Goal: Transaction & Acquisition: Obtain resource

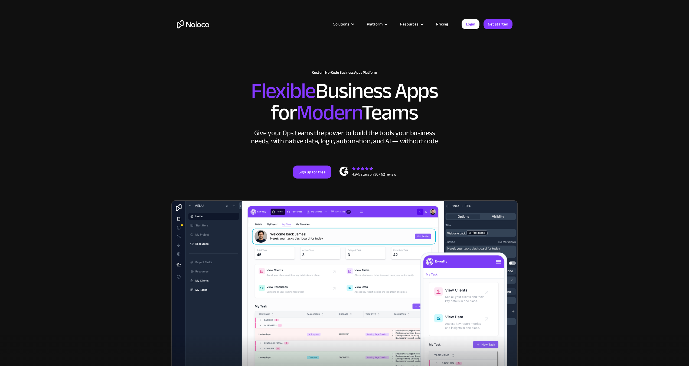
click at [443, 24] on link "Pricing" at bounding box center [441, 24] width 25 height 7
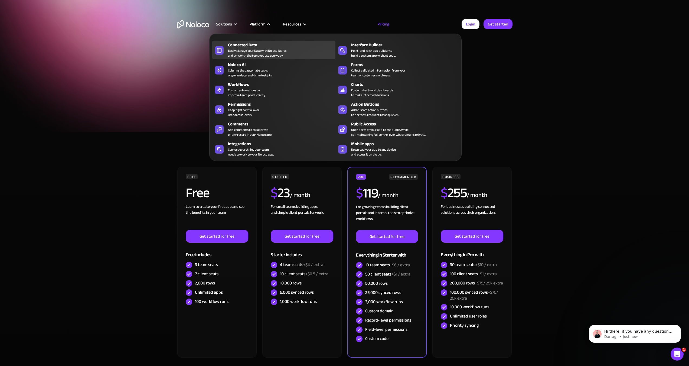
click at [264, 50] on div "Easily Manage Your Data with Noloco Tables and sync with the tools you use ever…" at bounding box center [257, 53] width 58 height 10
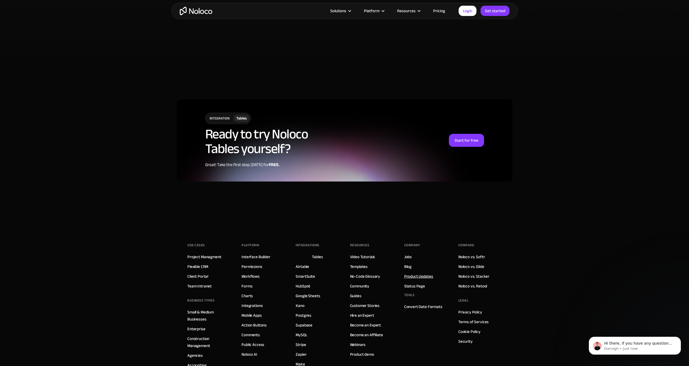
scroll to position [1390, 0]
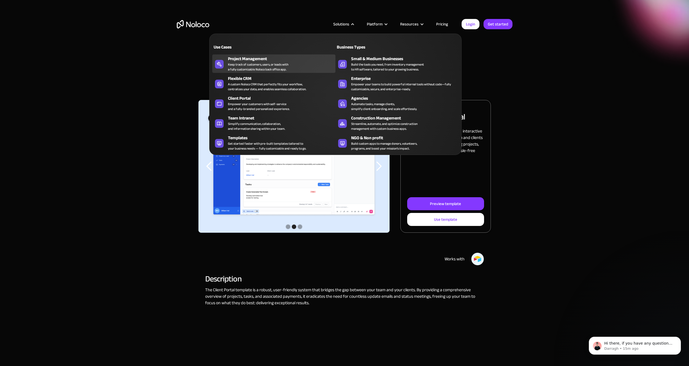
click at [260, 57] on div "Project Management" at bounding box center [283, 58] width 110 height 6
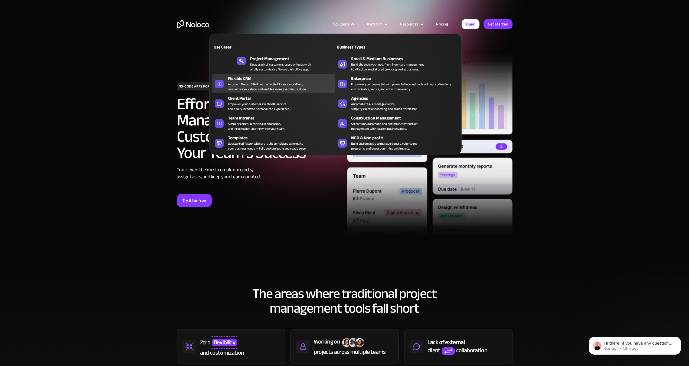
click at [269, 87] on div "A custom Noloco CRM that perfectly fits your workflow, centralizes your data, a…" at bounding box center [267, 87] width 78 height 10
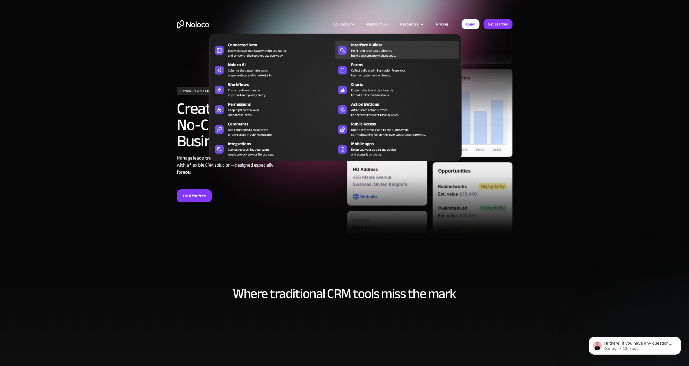
click at [378, 51] on div "Point-and-click app builder to build a custom app without code." at bounding box center [373, 53] width 45 height 10
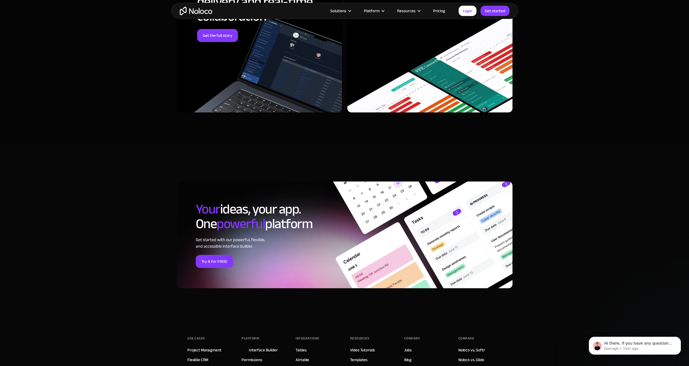
scroll to position [1760, 0]
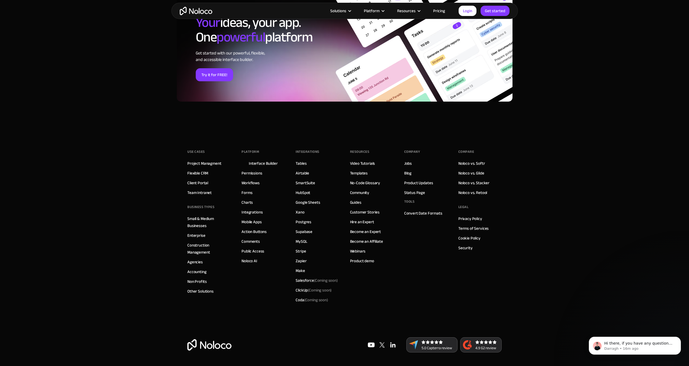
click at [241, 220] on div "Use Cases Project Managment Flexible CRM Client Portal Team Intranet BUSINESS T…" at bounding box center [344, 234] width 314 height 206
click at [248, 223] on link "Mobile Apps" at bounding box center [251, 221] width 20 height 7
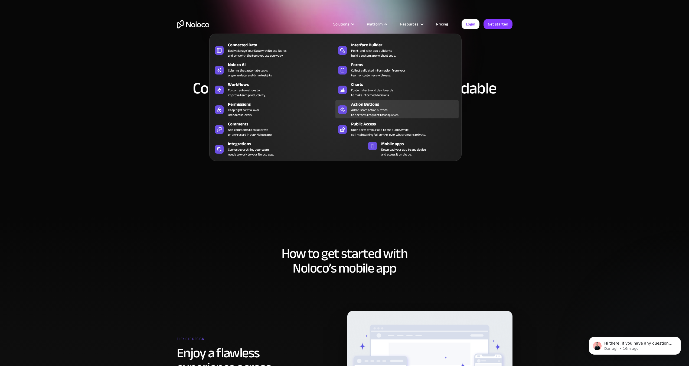
click at [381, 111] on div "Add custom action buttons to perform frequent tasks quicker." at bounding box center [375, 112] width 48 height 10
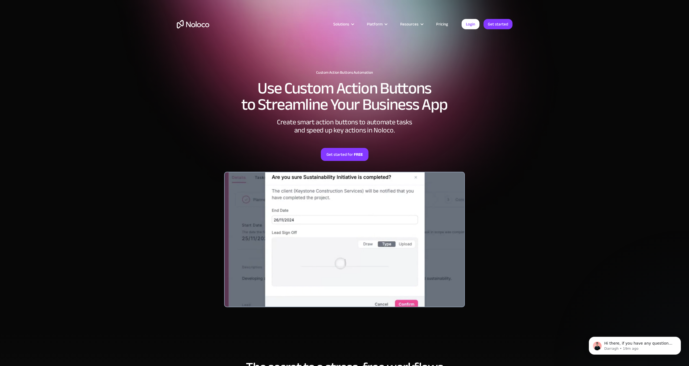
click at [445, 18] on div "Solutions Use Cases Business Types Project Management Keep track of customers, …" at bounding box center [344, 24] width 346 height 21
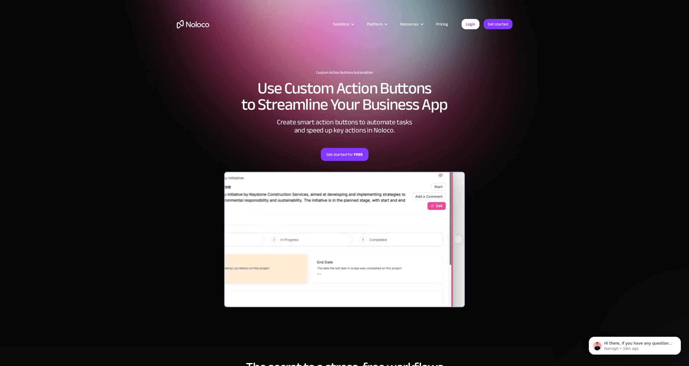
click at [446, 22] on link "Pricing" at bounding box center [441, 24] width 25 height 7
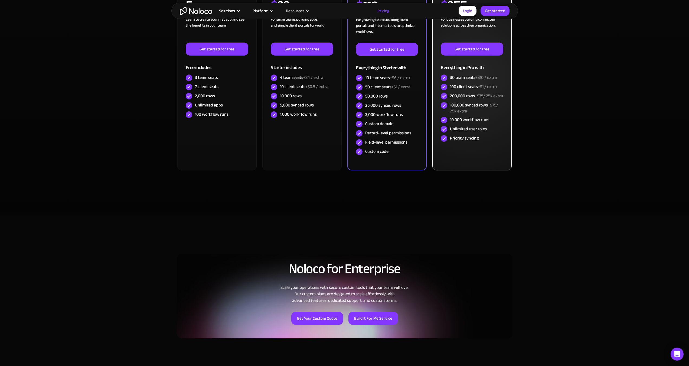
scroll to position [27, 0]
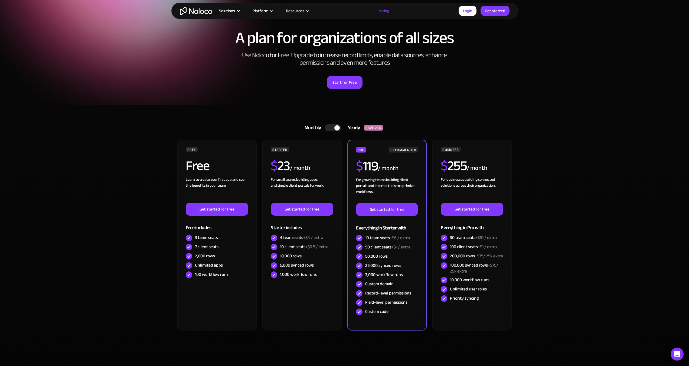
click at [338, 124] on div at bounding box center [333, 127] width 16 height 7
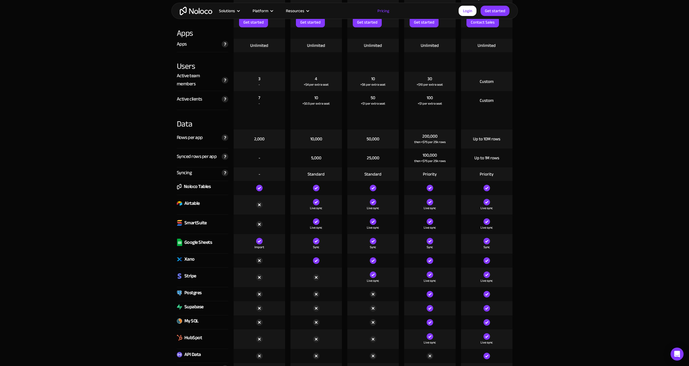
scroll to position [649, 0]
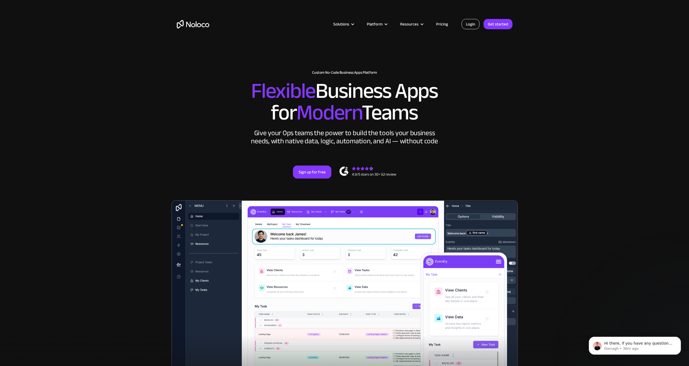
click at [474, 25] on link "Login" at bounding box center [470, 24] width 18 height 10
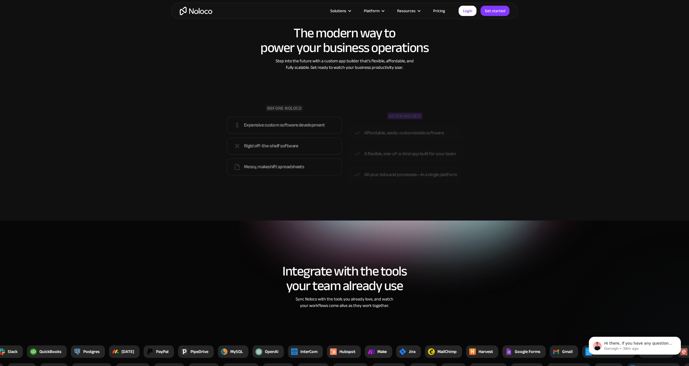
scroll to position [1191, 0]
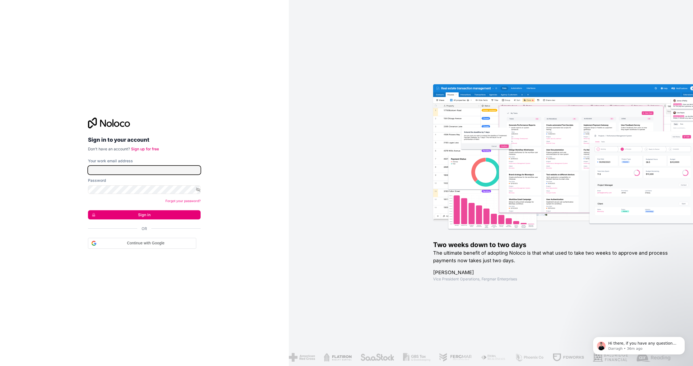
click at [153, 170] on input "Your work email address" at bounding box center [144, 170] width 113 height 9
type input "[PERSON_NAME][EMAIL_ADDRESS][DOMAIN_NAME]"
click at [152, 215] on button "Sign in" at bounding box center [144, 213] width 113 height 9
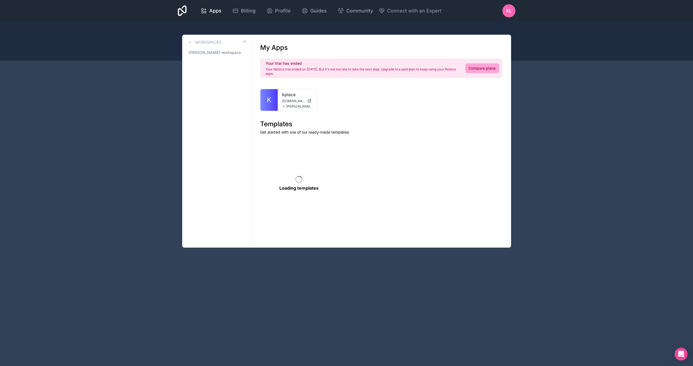
click at [149, 211] on div "Apps Billing Profile Guides Community Connect with an Expert KL Billing Profile…" at bounding box center [346, 183] width 693 height 366
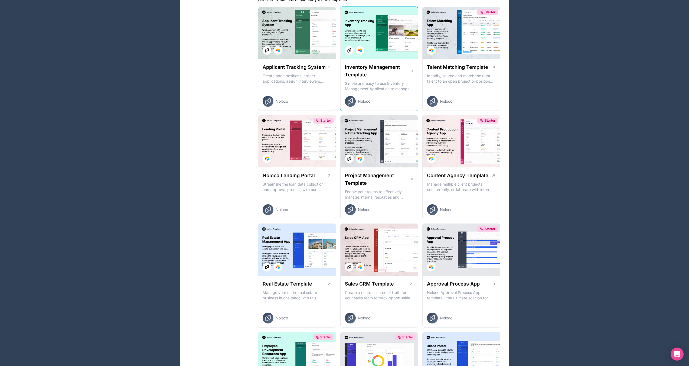
scroll to position [135, 0]
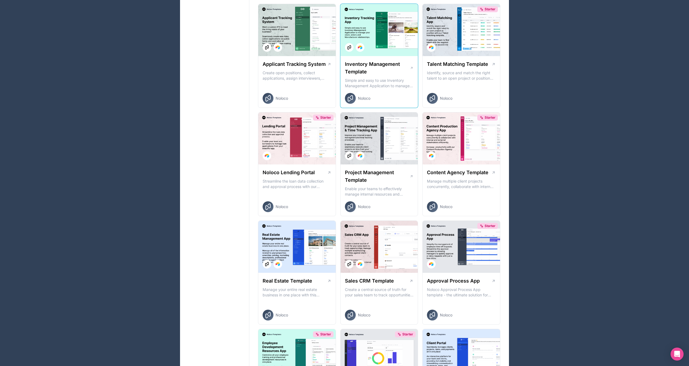
click at [390, 77] on div "Inventory Management Template Simple and easy to use Inventory Management Appli…" at bounding box center [378, 82] width 77 height 52
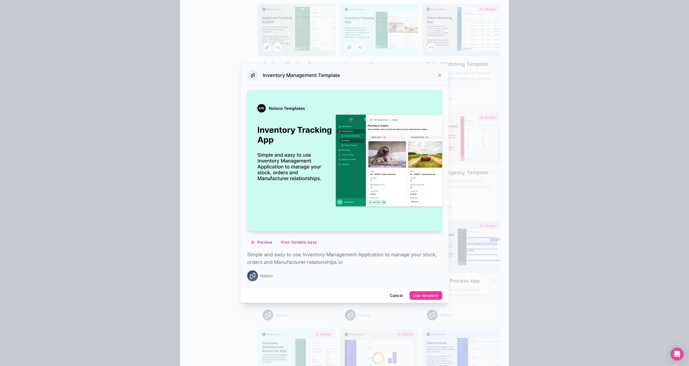
click at [427, 303] on div at bounding box center [344, 183] width 689 height 366
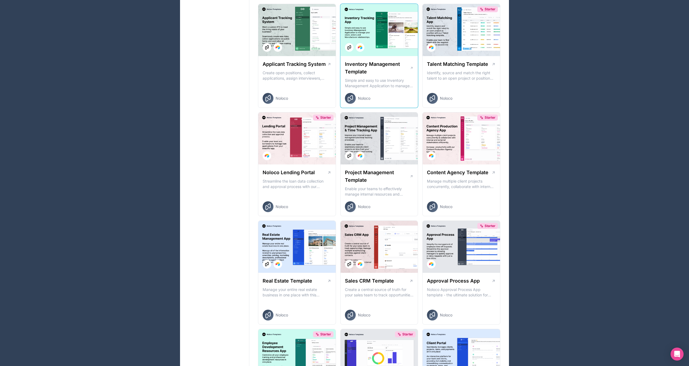
click at [383, 81] on p "Simple and easy to use Inventory Management Application to manage your stock, o…" at bounding box center [379, 83] width 69 height 11
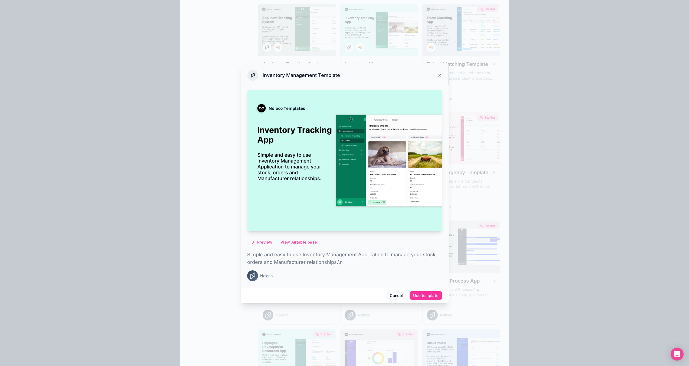
click at [427, 290] on div "Cancel Use template" at bounding box center [345, 294] width 208 height 15
click at [426, 295] on div "Use template" at bounding box center [425, 295] width 25 height 5
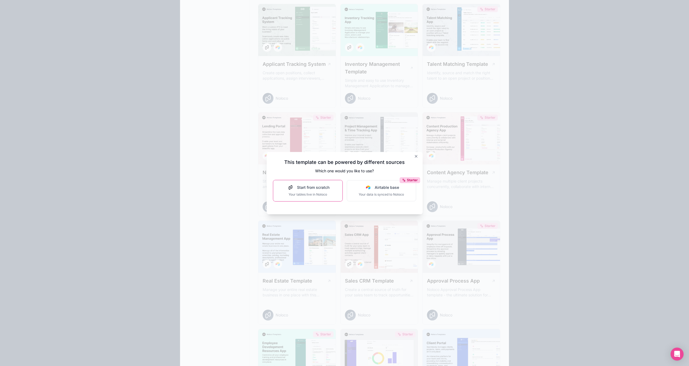
click at [324, 191] on div "Start from scratch Your tables live in Noloco" at bounding box center [307, 191] width 43 height 12
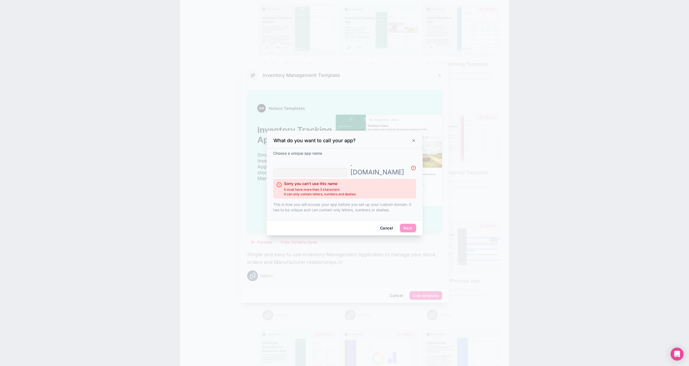
click at [441, 204] on div at bounding box center [344, 183] width 689 height 366
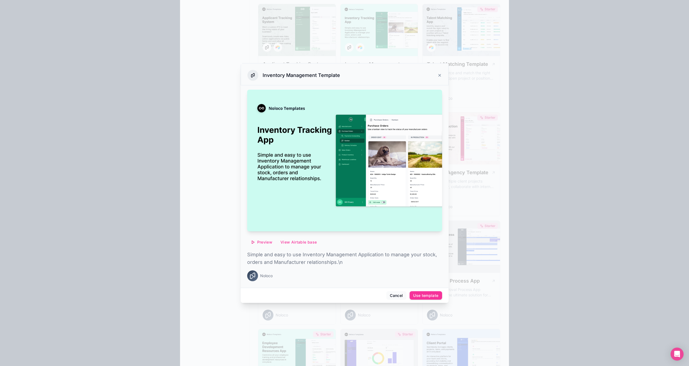
click at [373, 190] on img at bounding box center [344, 161] width 195 height 142
click at [264, 244] on span "Preview" at bounding box center [264, 241] width 15 height 5
click at [275, 227] on span "Preview with Airtable" at bounding box center [257, 225] width 43 height 6
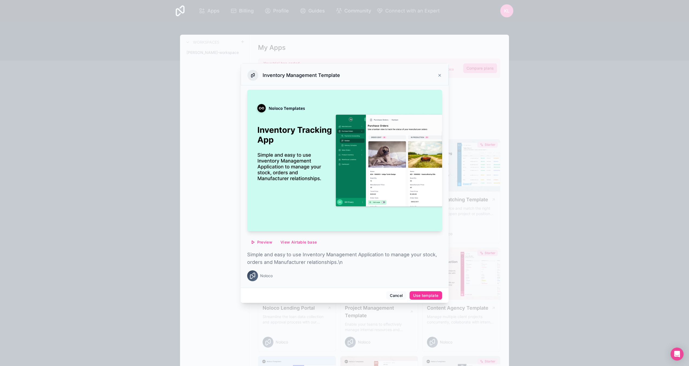
click at [591, 83] on div at bounding box center [344, 183] width 689 height 366
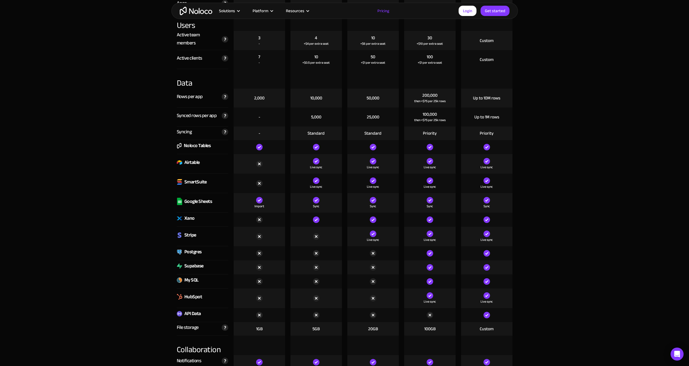
scroll to position [704, 0]
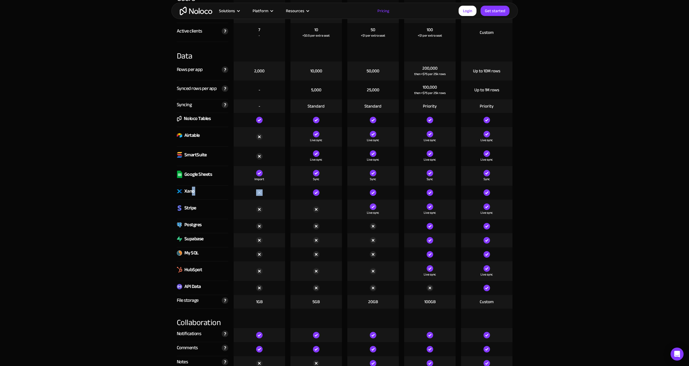
drag, startPoint x: 192, startPoint y: 189, endPoint x: 252, endPoint y: 192, distance: 60.7
click at [252, 192] on div "Xano" at bounding box center [344, 192] width 341 height 14
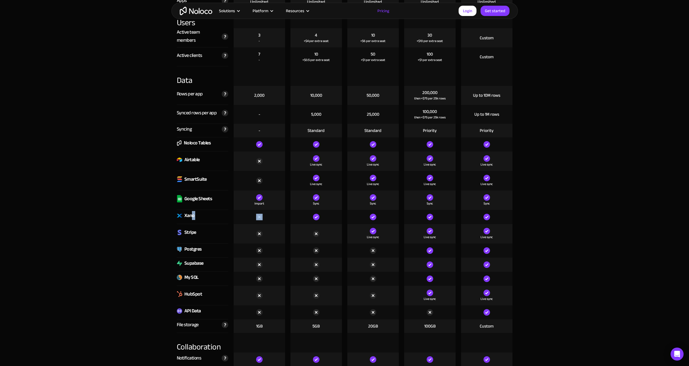
scroll to position [677, 0]
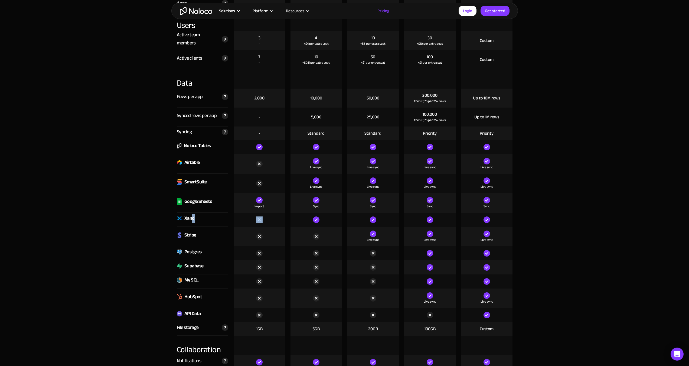
click at [195, 218] on div "Xano" at bounding box center [202, 219] width 51 height 14
drag, startPoint x: 186, startPoint y: 218, endPoint x: 501, endPoint y: 220, distance: 315.3
click at [501, 220] on div "Xano" at bounding box center [344, 219] width 341 height 14
click at [513, 224] on div at bounding box center [486, 219] width 57 height 14
drag, startPoint x: 184, startPoint y: 220, endPoint x: 511, endPoint y: 222, distance: 327.2
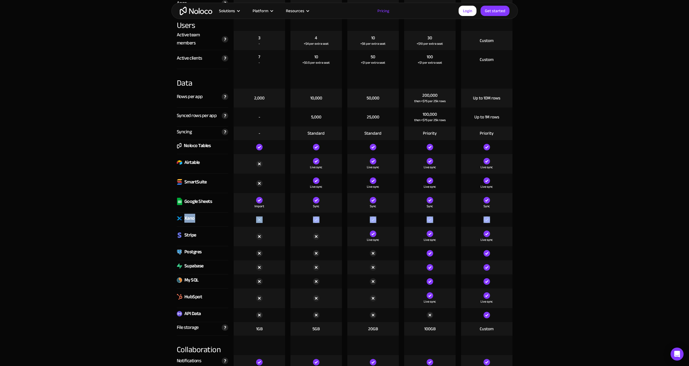
click at [511, 222] on div "Xano" at bounding box center [344, 219] width 341 height 14
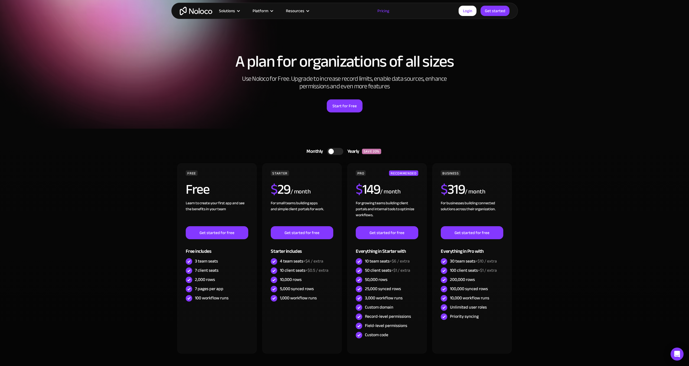
scroll to position [0, 0]
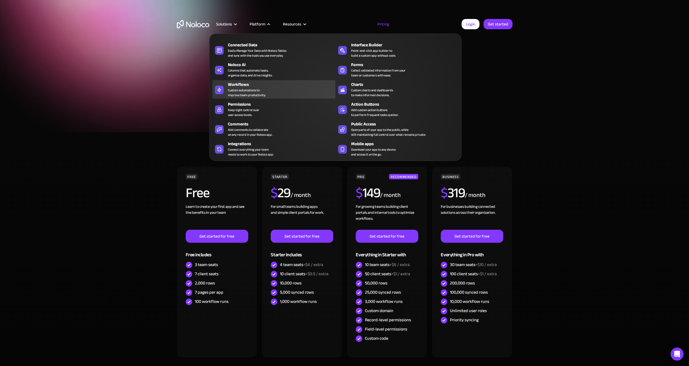
click at [266, 90] on div "Workflows Custom automations to improve team productivity." at bounding box center [280, 89] width 105 height 16
